Goal: Task Accomplishment & Management: Manage account settings

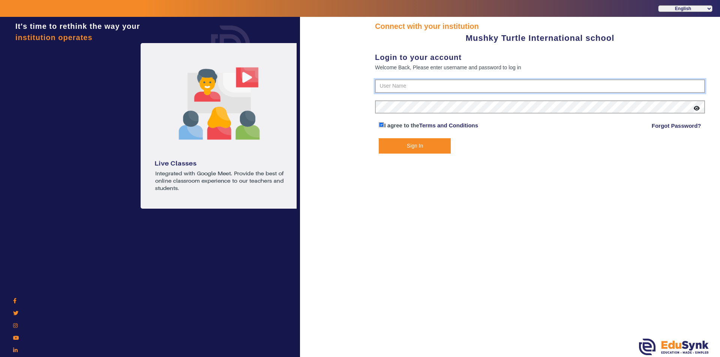
type input "9950605811"
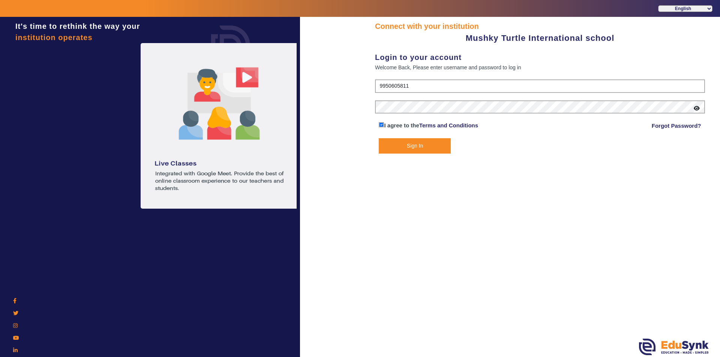
click at [418, 141] on button "Sign In" at bounding box center [415, 145] width 72 height 15
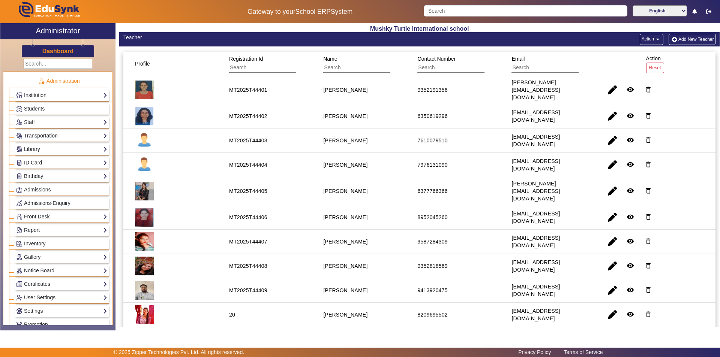
click at [43, 107] on span "Students" at bounding box center [34, 109] width 21 height 6
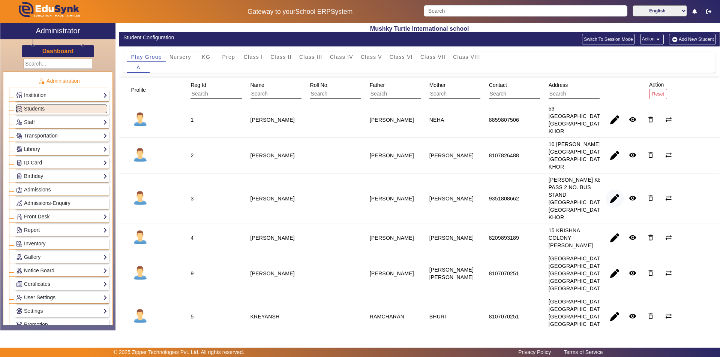
click at [609, 206] on span "button" at bounding box center [614, 199] width 18 height 18
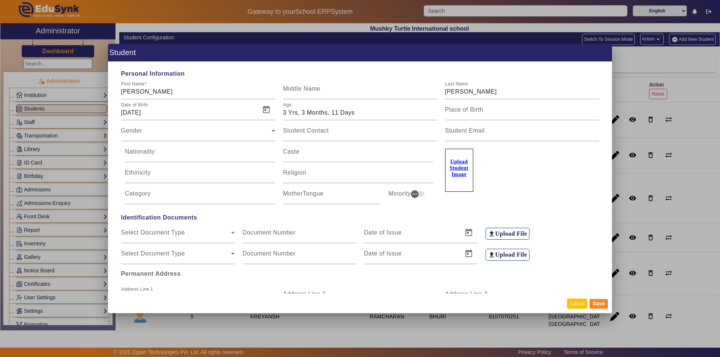
click at [577, 307] on button "Cancel" at bounding box center [577, 304] width 20 height 10
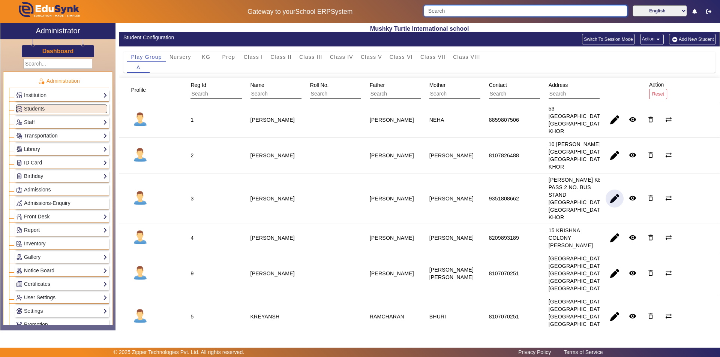
click at [517, 9] on input "Search" at bounding box center [525, 10] width 203 height 11
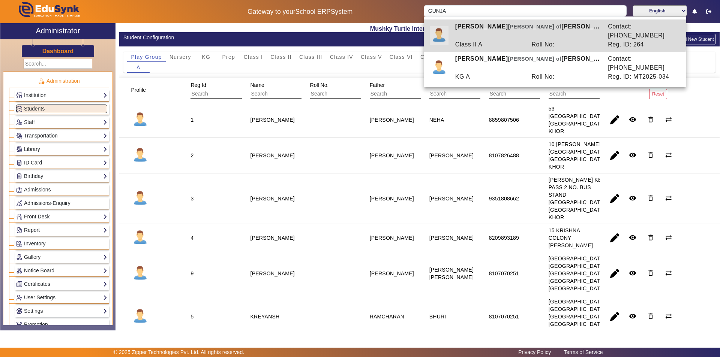
click at [511, 30] on div "[PERSON_NAME] [PERSON_NAME] of [PERSON_NAME]" at bounding box center [527, 31] width 153 height 18
type input "[PERSON_NAME]"
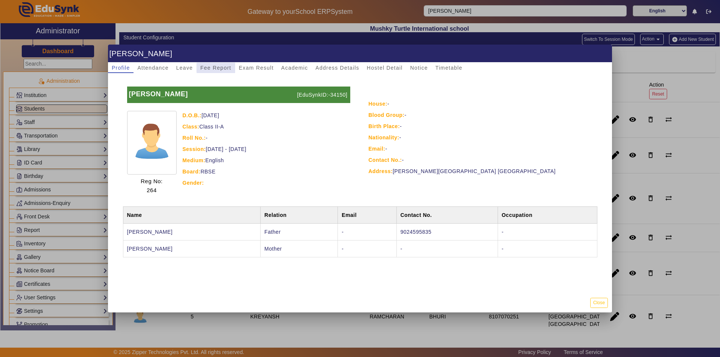
click at [219, 68] on span "Fee Report" at bounding box center [215, 67] width 31 height 5
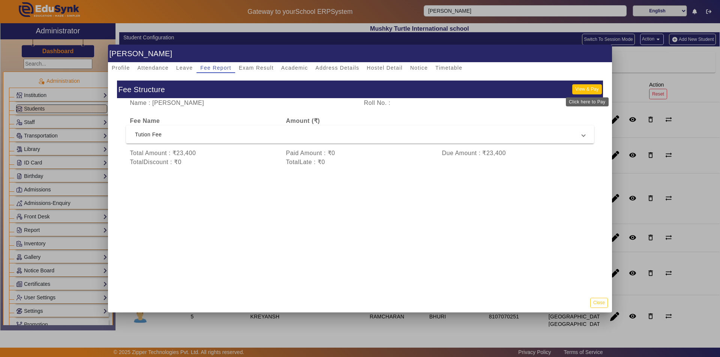
click at [576, 88] on button "View & Pay" at bounding box center [586, 89] width 29 height 10
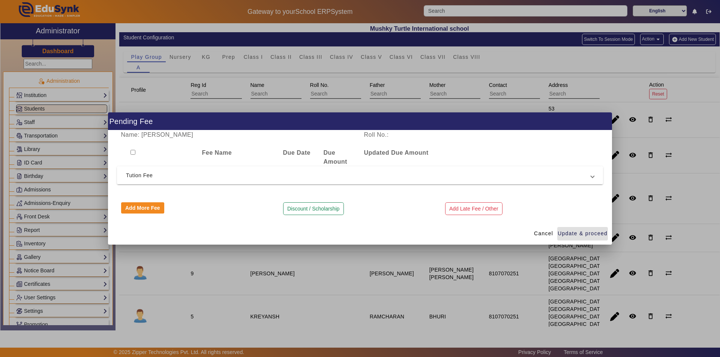
click at [276, 177] on span "Tution Fee" at bounding box center [358, 175] width 465 height 9
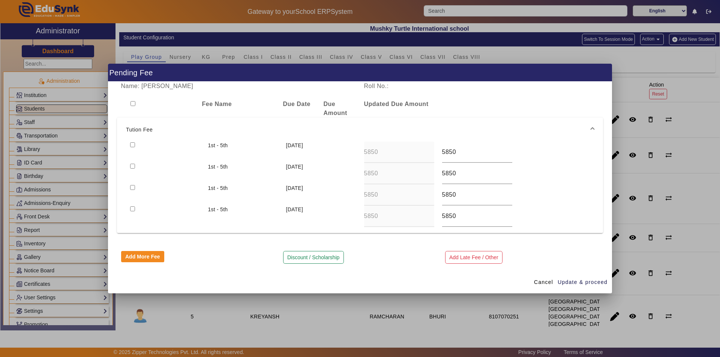
click at [521, 56] on div at bounding box center [360, 178] width 720 height 357
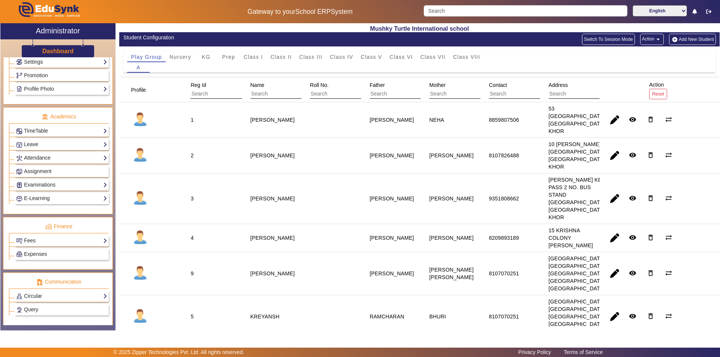
scroll to position [262, 0]
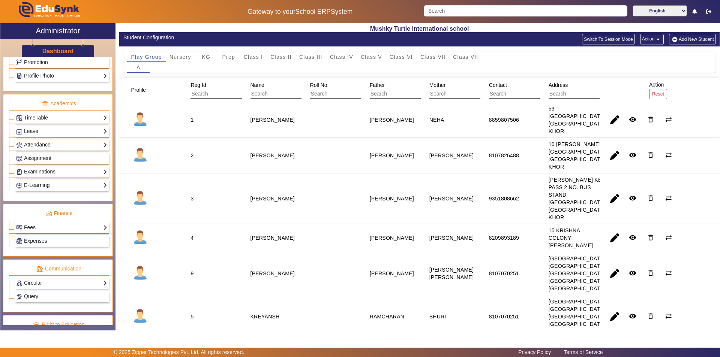
click at [64, 227] on link "Fees" at bounding box center [61, 227] width 91 height 9
click at [60, 237] on link "Institution Fee Setup" at bounding box center [44, 238] width 48 height 6
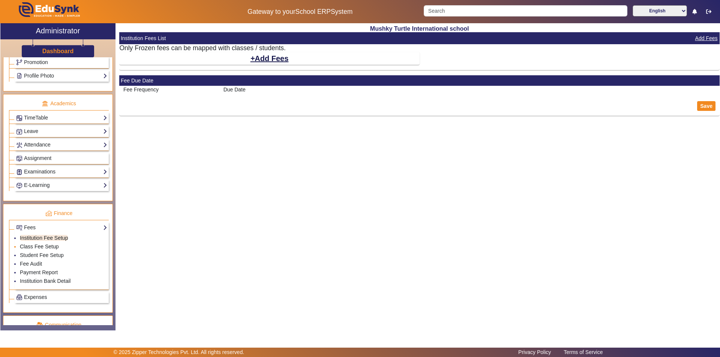
select select "10"
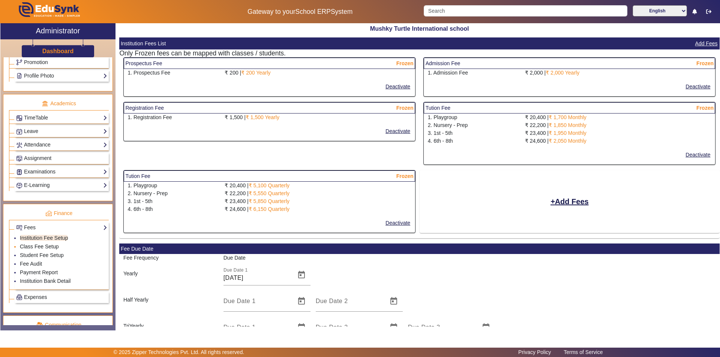
click at [42, 245] on link "Class Fee Setup" at bounding box center [39, 247] width 39 height 6
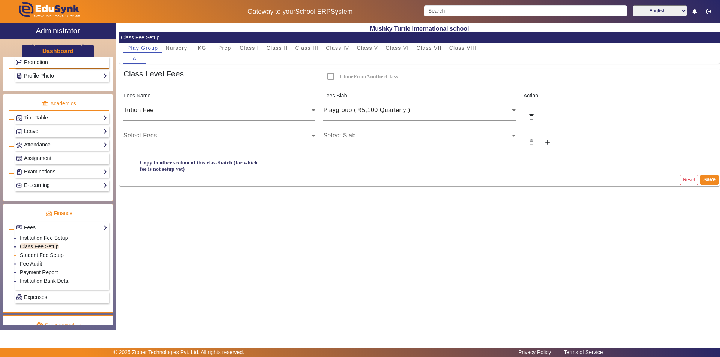
click at [49, 255] on link "Student Fee Setup" at bounding box center [42, 255] width 44 height 6
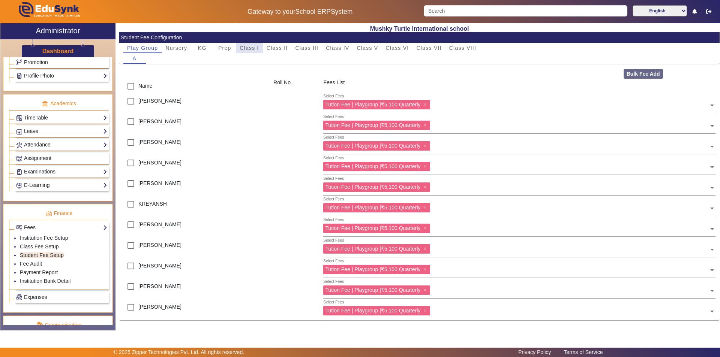
click at [251, 48] on span "Class I" at bounding box center [248, 47] width 19 height 5
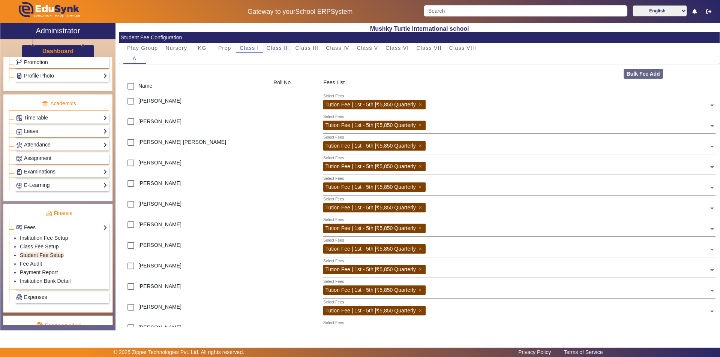
click at [271, 44] on span "Class II" at bounding box center [276, 48] width 21 height 10
click at [42, 295] on span "Expenses" at bounding box center [35, 297] width 23 height 6
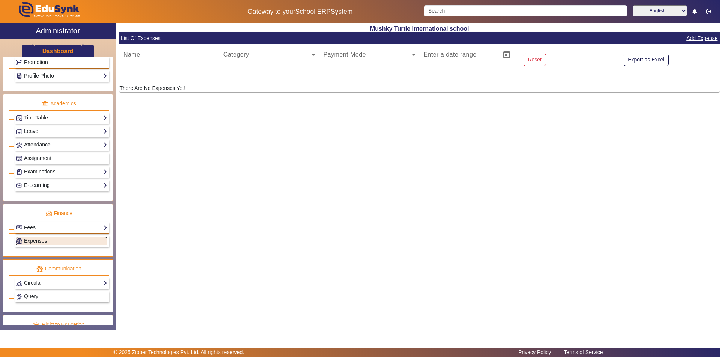
click at [177, 90] on p "There Are No Expenses Yet!" at bounding box center [419, 88] width 600 height 8
click at [274, 60] on span at bounding box center [267, 57] width 88 height 9
click at [308, 53] on span at bounding box center [267, 57] width 88 height 9
click at [315, 53] on icon at bounding box center [313, 54] width 9 height 9
click at [127, 57] on mat-label "Name" at bounding box center [131, 54] width 17 height 6
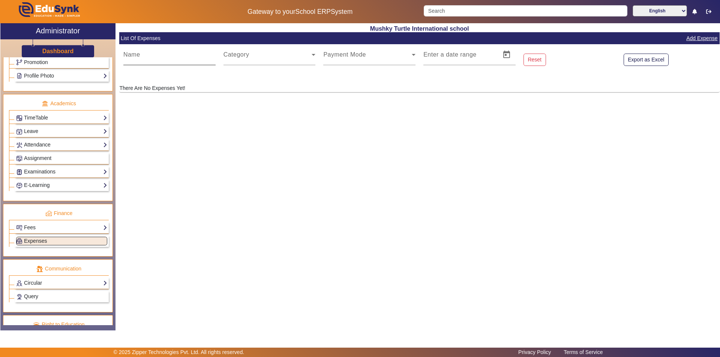
click at [127, 57] on input "Name" at bounding box center [169, 57] width 92 height 9
click at [374, 54] on span at bounding box center [367, 57] width 88 height 9
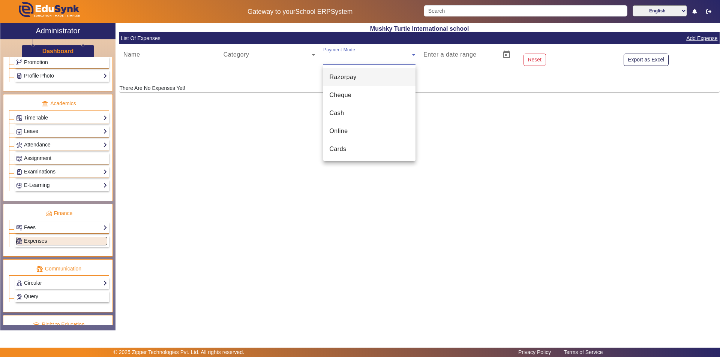
click at [444, 56] on div at bounding box center [360, 178] width 720 height 357
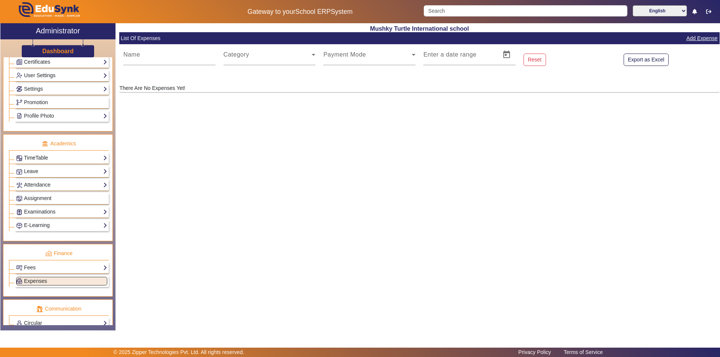
scroll to position [225, 0]
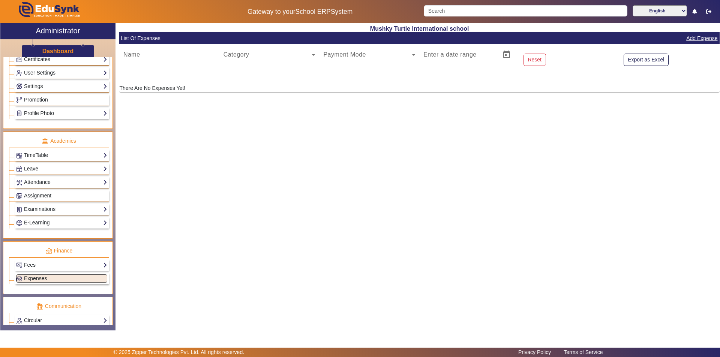
click at [79, 112] on link "Profile Photo" at bounding box center [61, 113] width 91 height 9
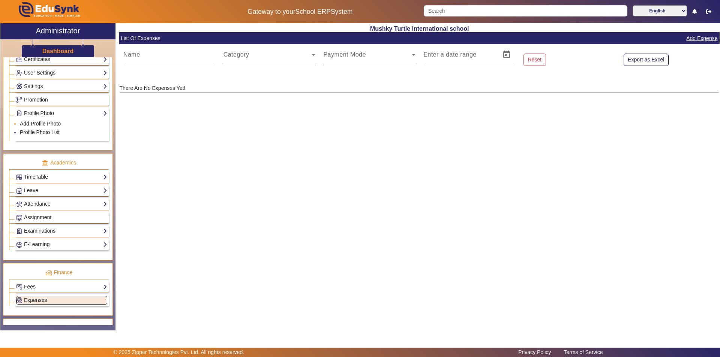
click at [43, 122] on link "Add Profile Photo" at bounding box center [40, 124] width 41 height 6
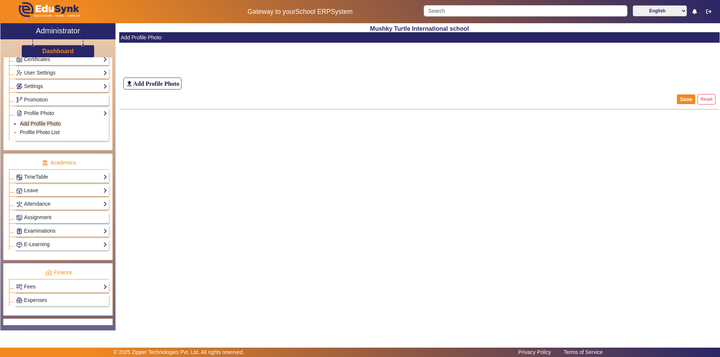
click at [48, 130] on link "Profile Photo List" at bounding box center [40, 132] width 40 height 6
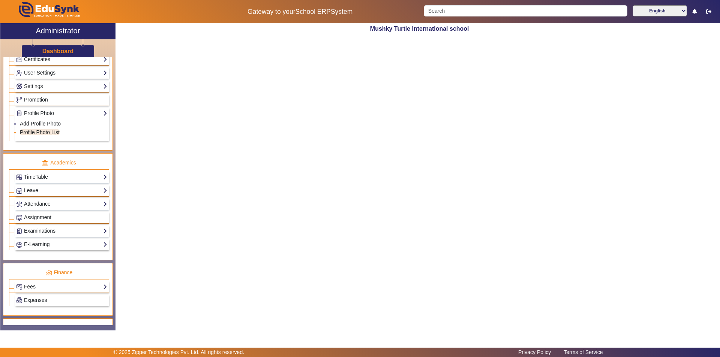
click at [48, 130] on link "Profile Photo List" at bounding box center [40, 132] width 40 height 6
click at [46, 120] on li "Add Profile Photo" at bounding box center [63, 124] width 87 height 9
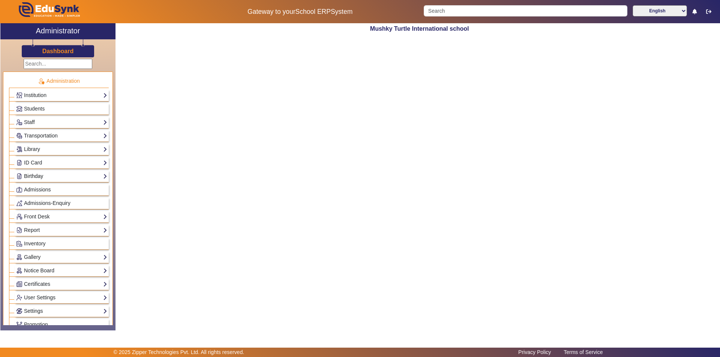
click at [39, 174] on link "Birthday" at bounding box center [61, 176] width 91 height 9
click at [44, 186] on li "Students" at bounding box center [63, 187] width 87 height 9
click at [36, 176] on link "Birthday" at bounding box center [61, 176] width 91 height 9
click at [32, 184] on link "Students" at bounding box center [30, 187] width 21 height 6
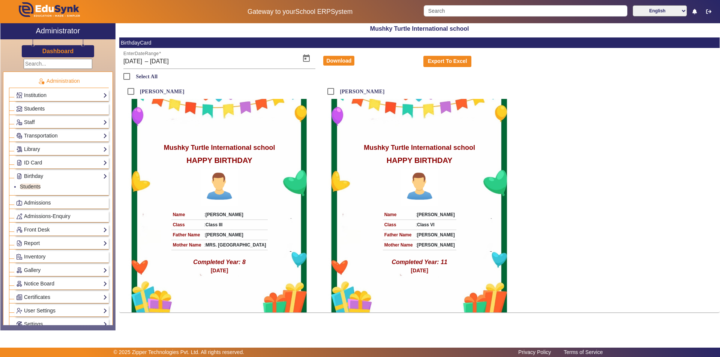
click at [32, 107] on span "Students" at bounding box center [34, 109] width 21 height 6
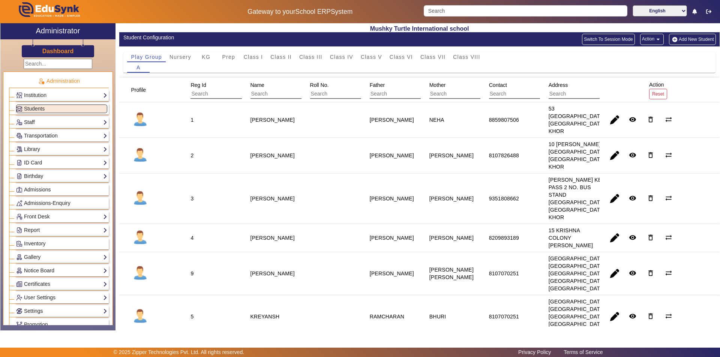
click at [30, 121] on link "Staff" at bounding box center [61, 122] width 91 height 9
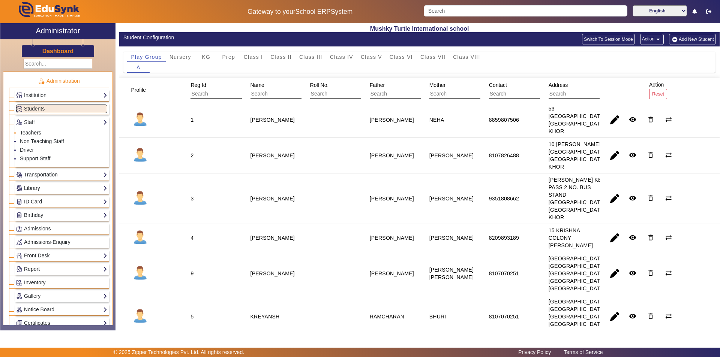
click at [34, 131] on link "Teachers" at bounding box center [30, 133] width 21 height 6
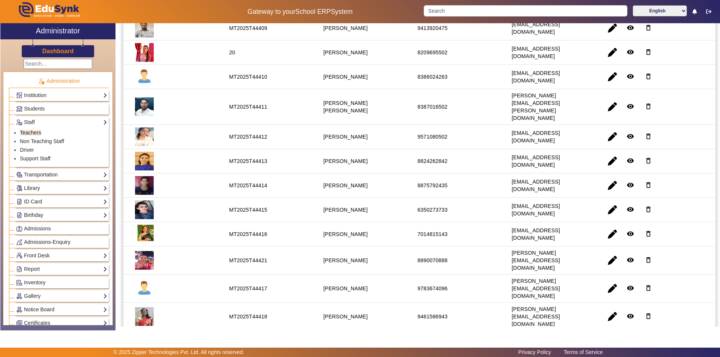
scroll to position [287, 0]
